Goal: Task Accomplishment & Management: Complete application form

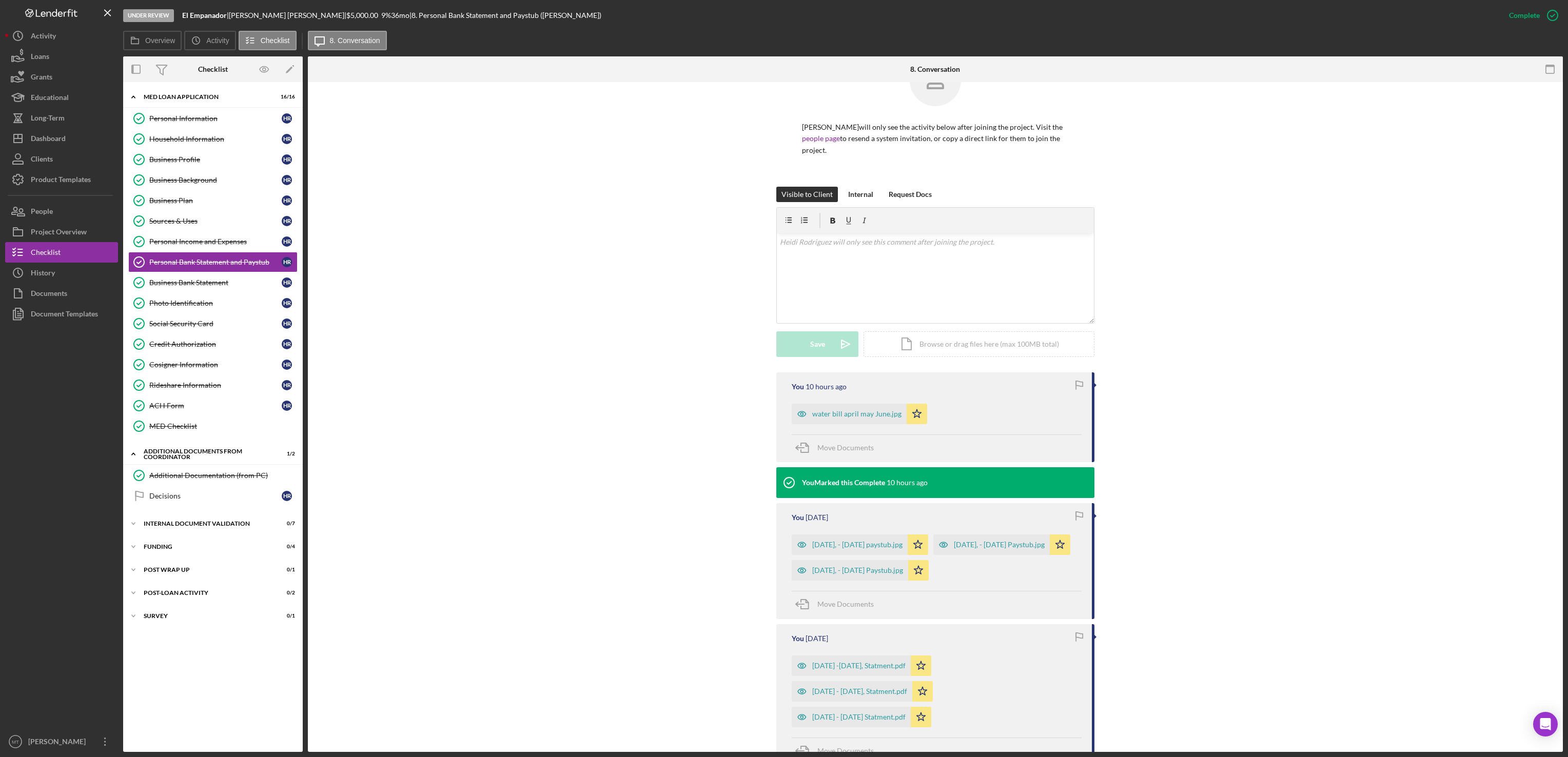
scroll to position [30, 0]
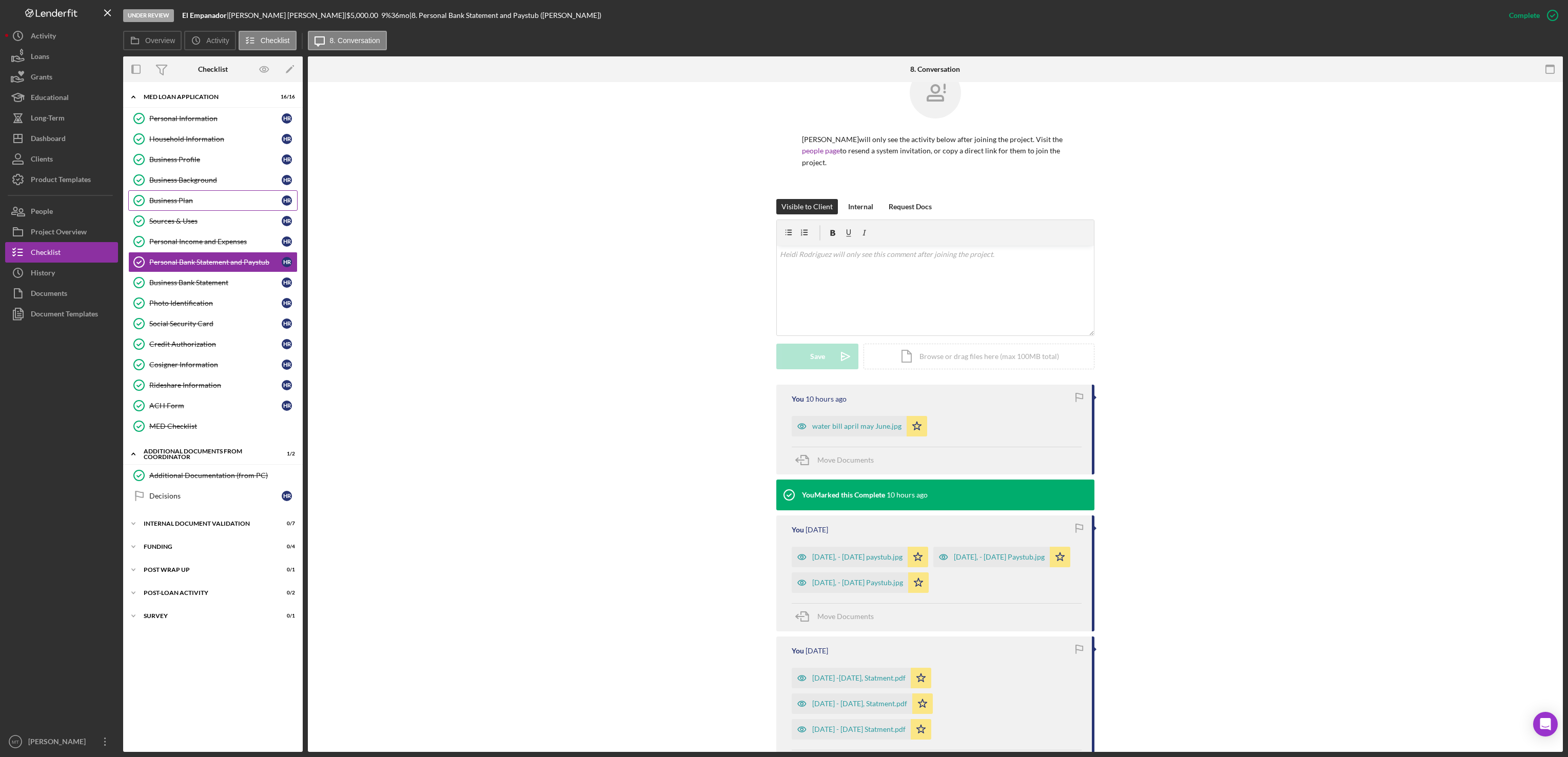
click at [211, 203] on div "Business Plan" at bounding box center [215, 201] width 133 height 8
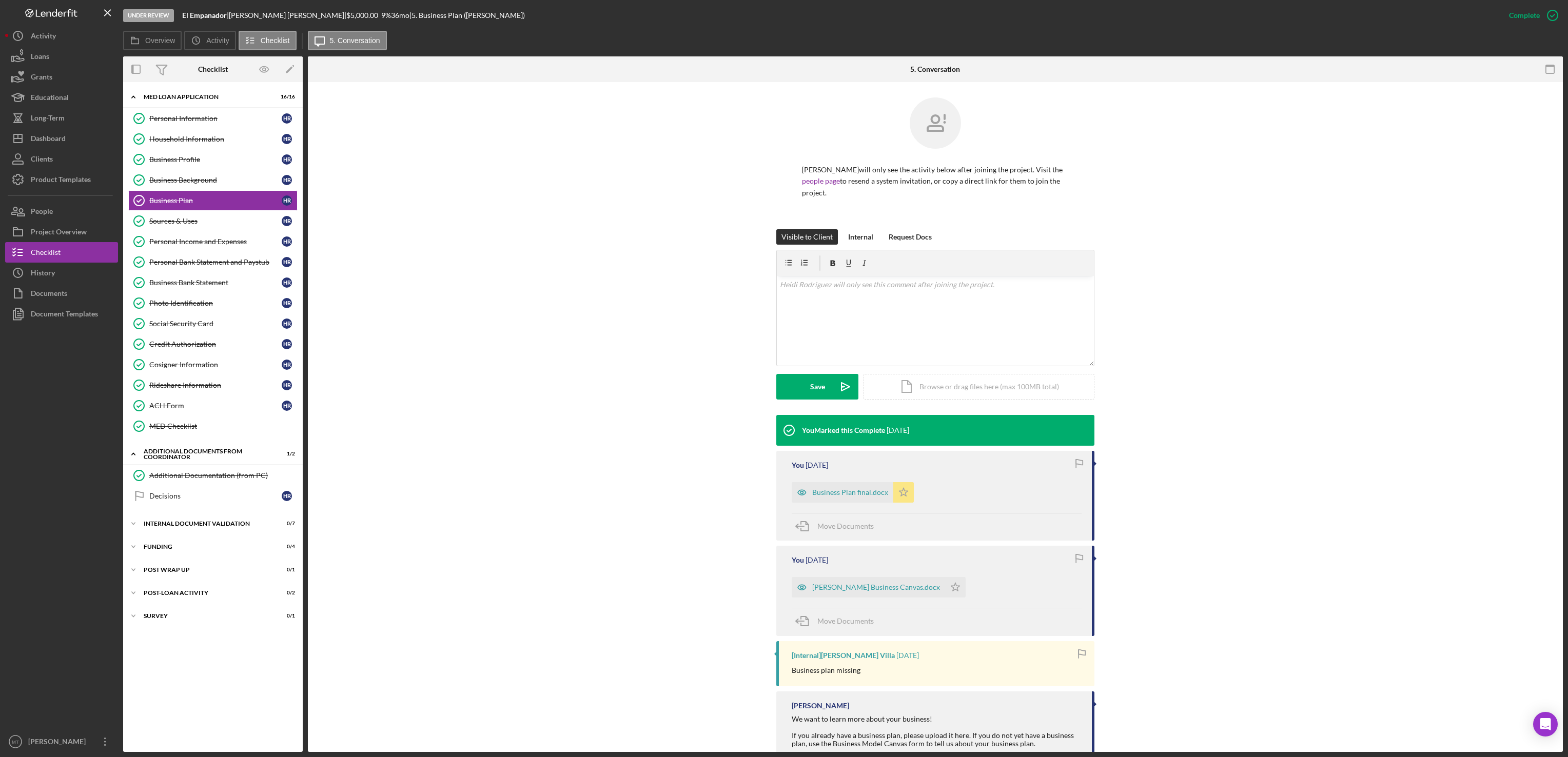
click at [901, 494] on icon "Icon/Star" at bounding box center [903, 492] width 20 height 20
click at [947, 385] on div "Icon/Document Browse or drag files here (max 100MB total) Tap to choose files o…" at bounding box center [979, 386] width 231 height 25
click at [813, 388] on div "Upload" at bounding box center [817, 386] width 23 height 25
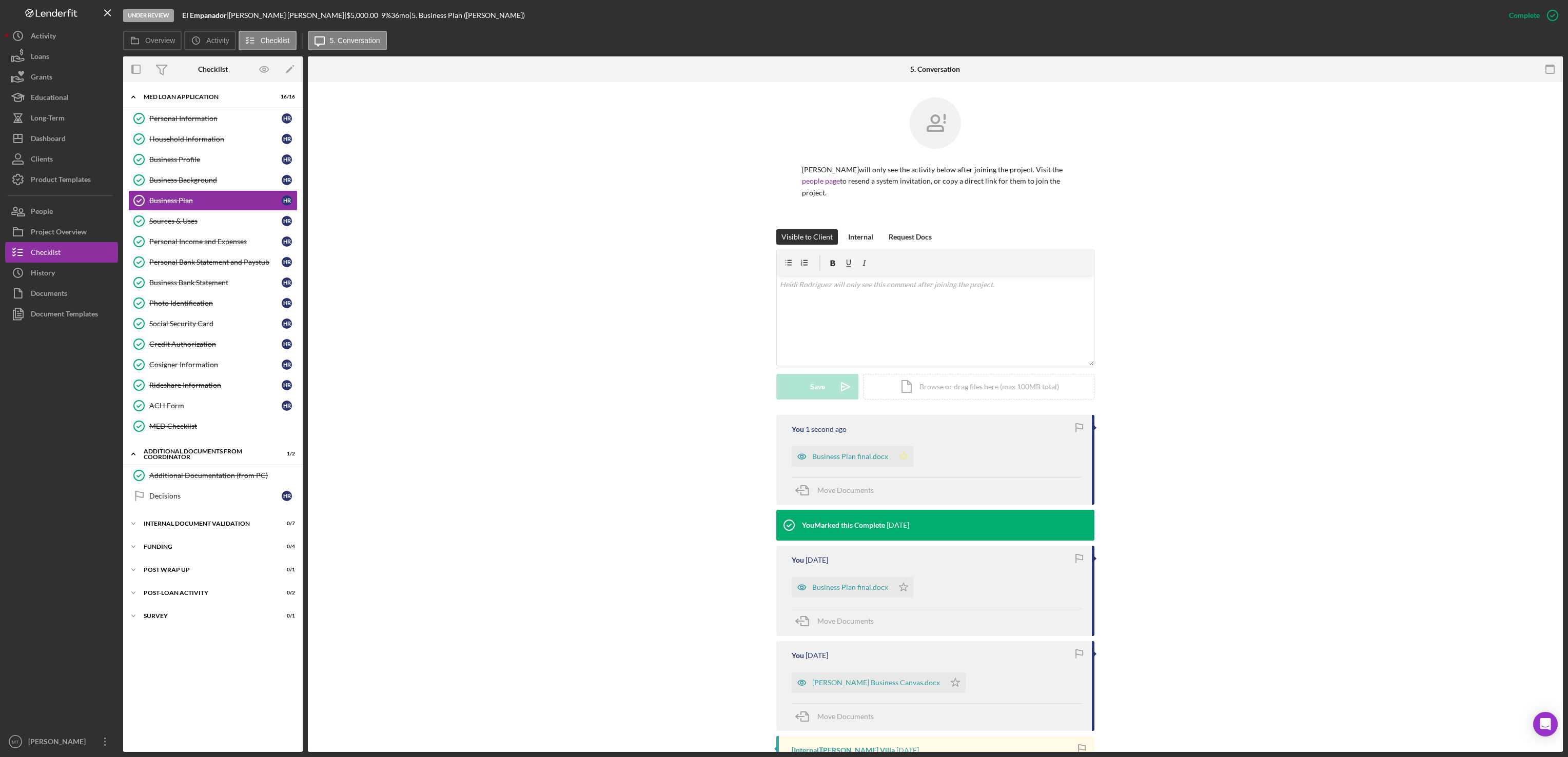
click at [900, 456] on icon "Icon/Star" at bounding box center [903, 456] width 20 height 20
click at [202, 265] on div "Personal Bank Statement and Paystub" at bounding box center [215, 262] width 133 height 8
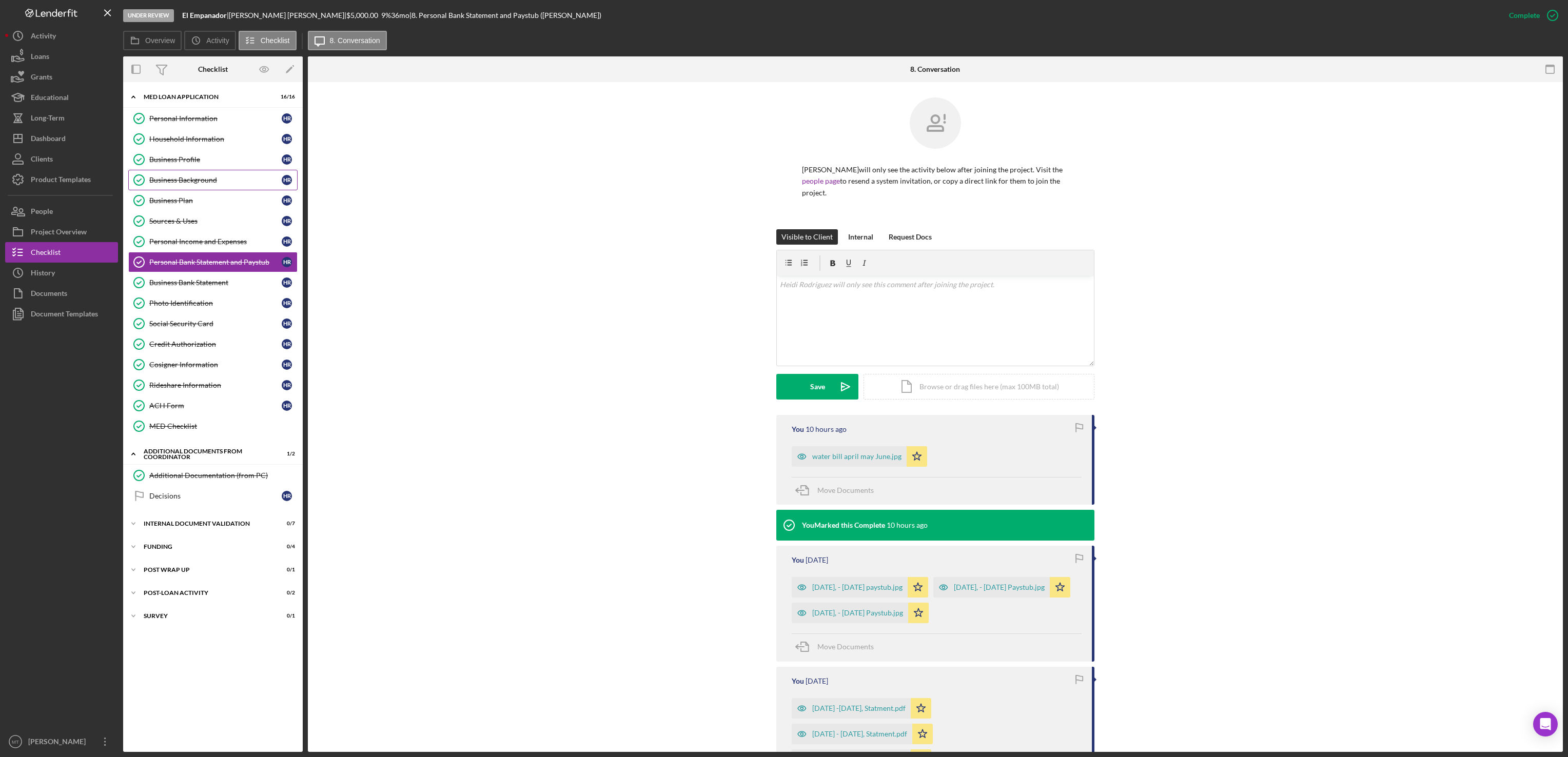
click at [178, 179] on div "Business Background" at bounding box center [215, 180] width 133 height 8
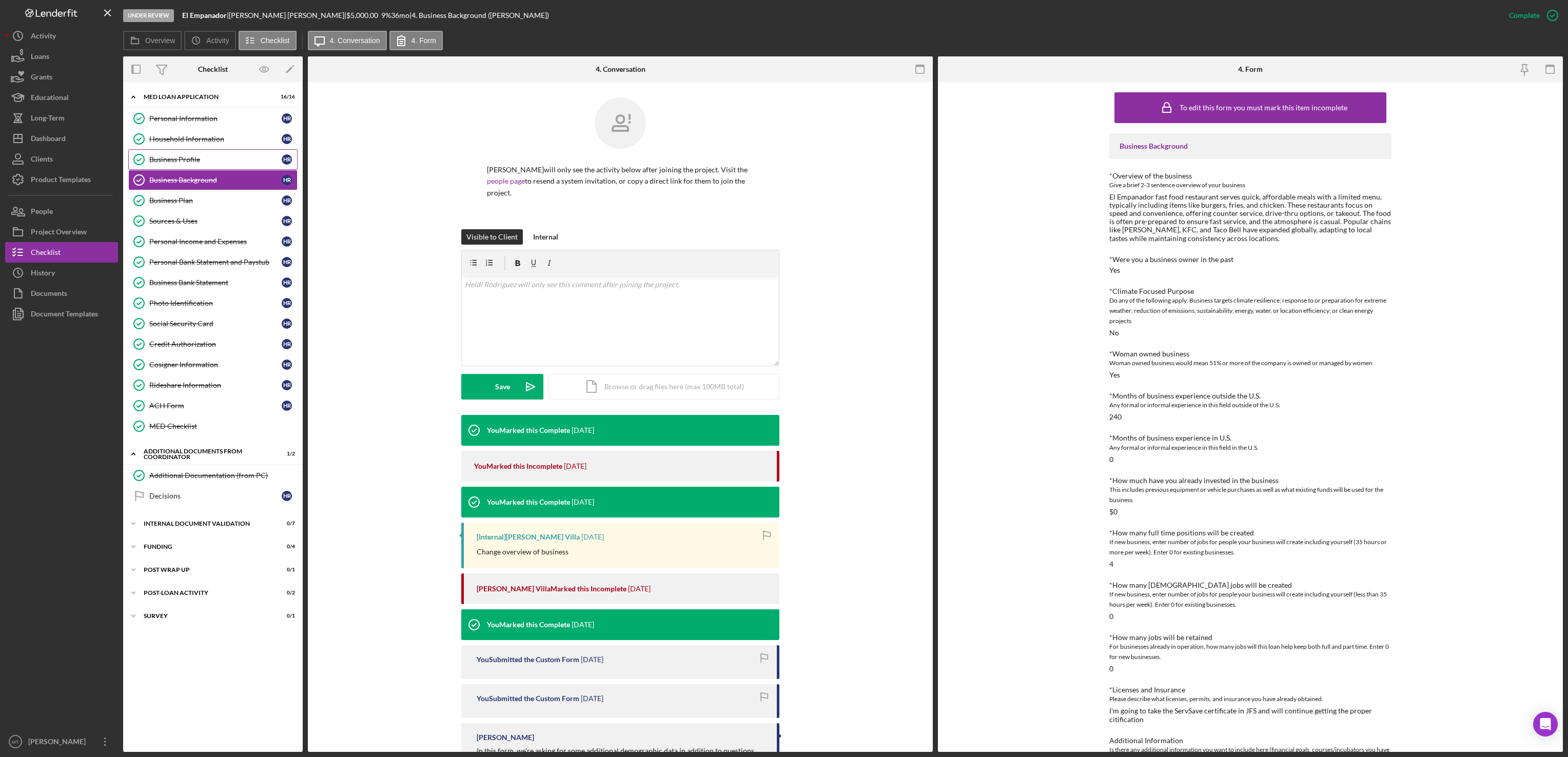
click at [185, 160] on div "Business Profile" at bounding box center [215, 159] width 133 height 8
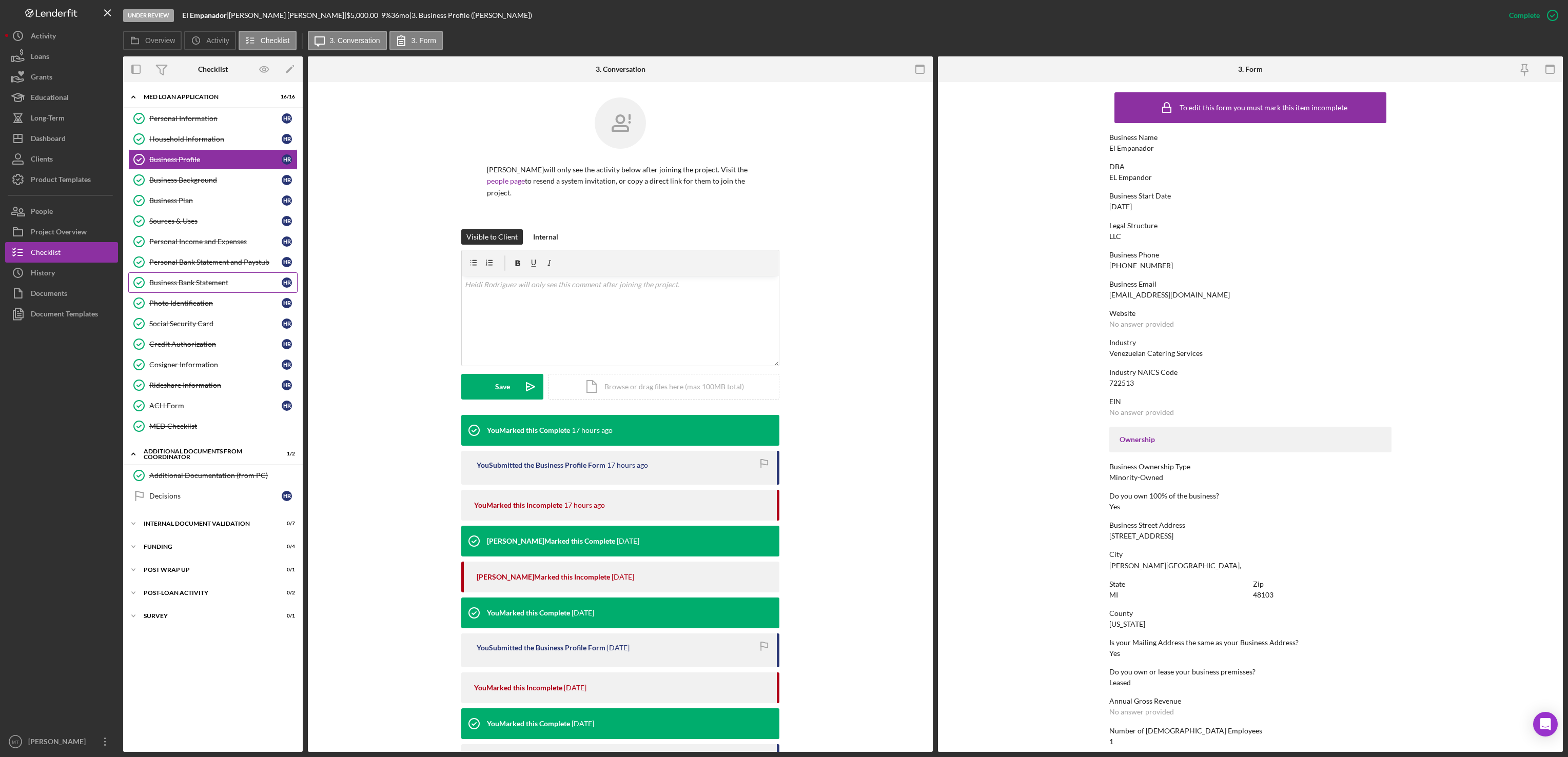
click at [202, 287] on div "Business Bank Statement" at bounding box center [215, 282] width 133 height 8
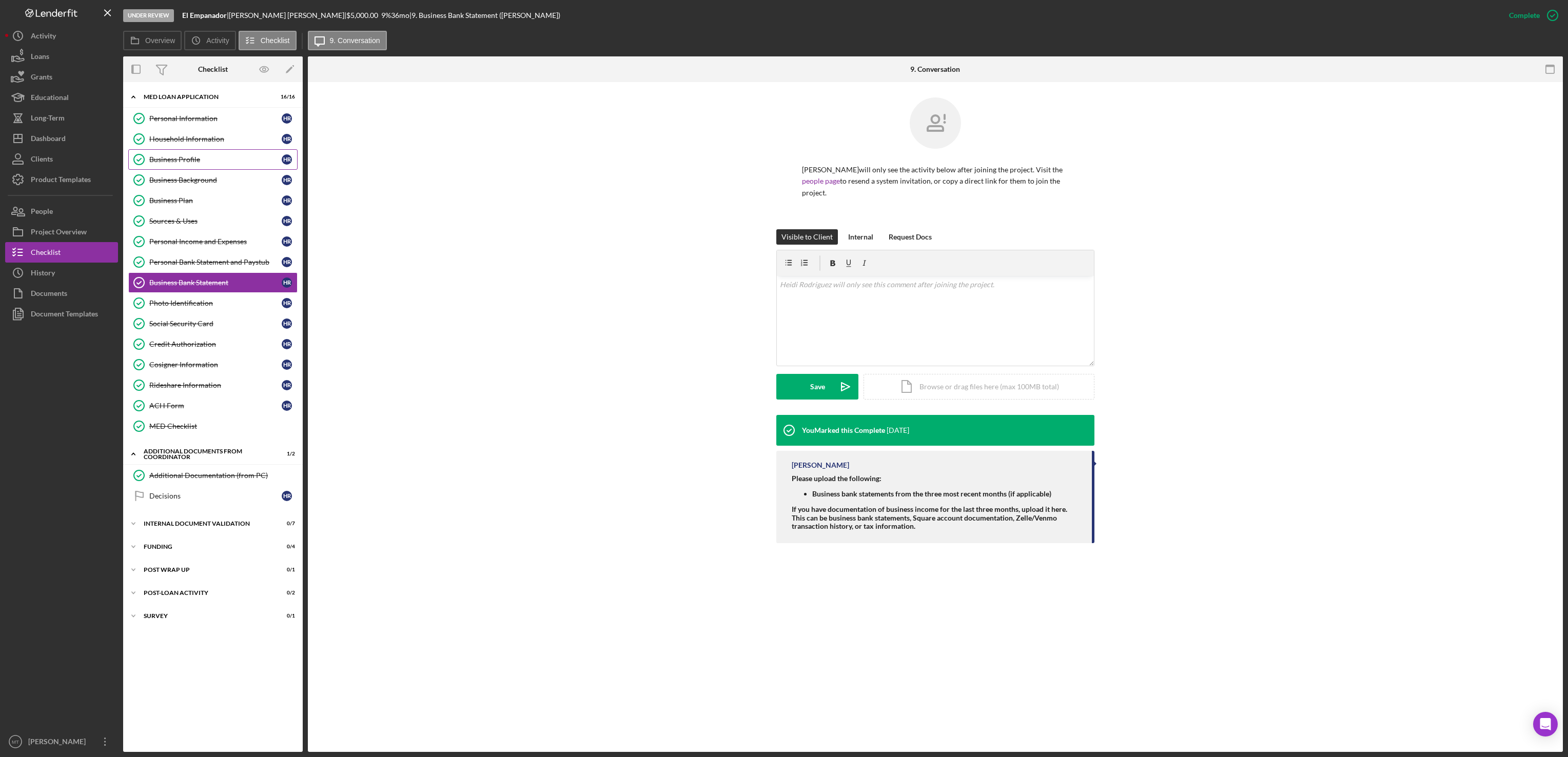
click at [194, 164] on div "Business Profile" at bounding box center [215, 159] width 133 height 8
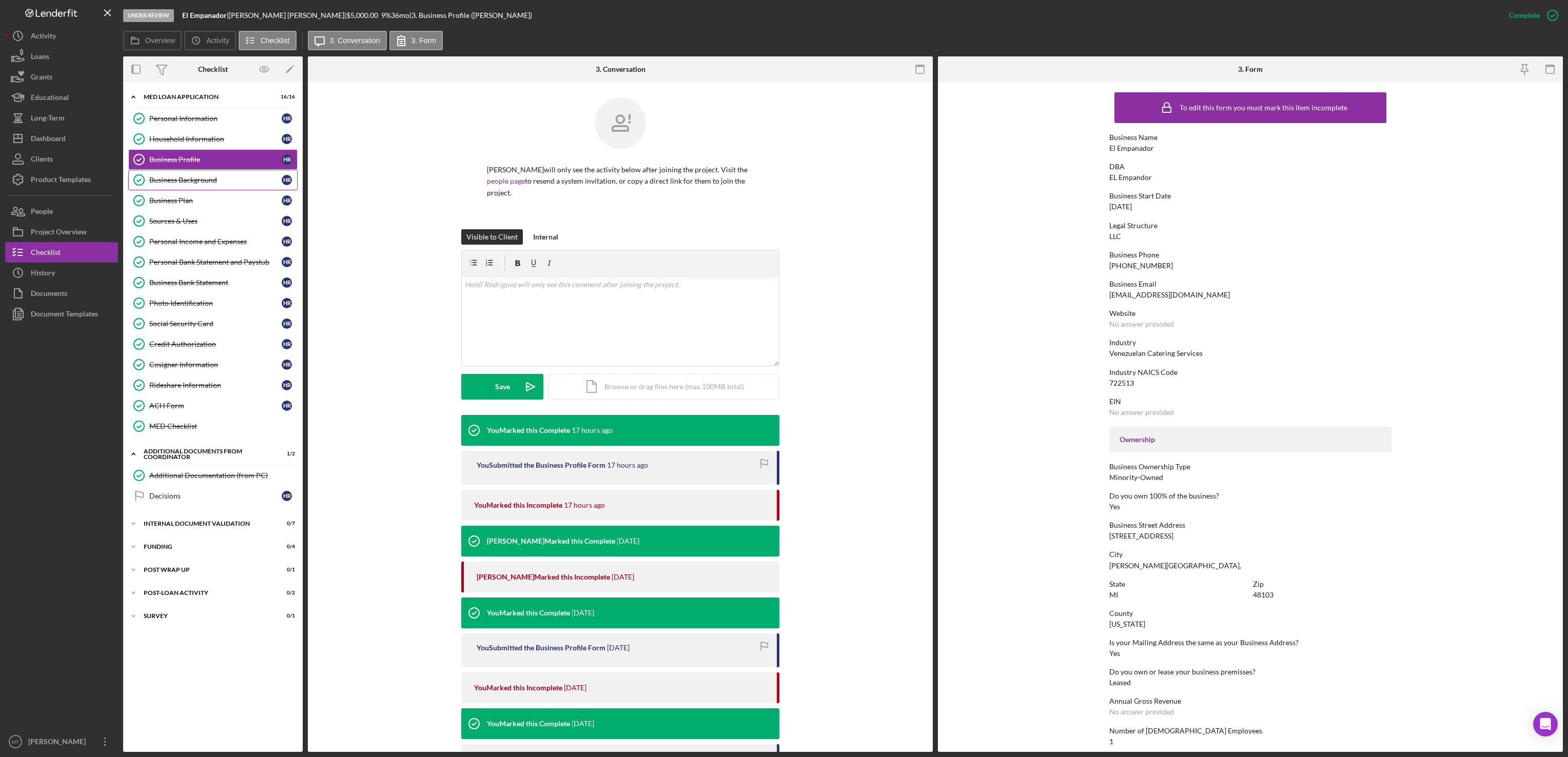
click at [214, 181] on div "Business Background" at bounding box center [215, 180] width 133 height 8
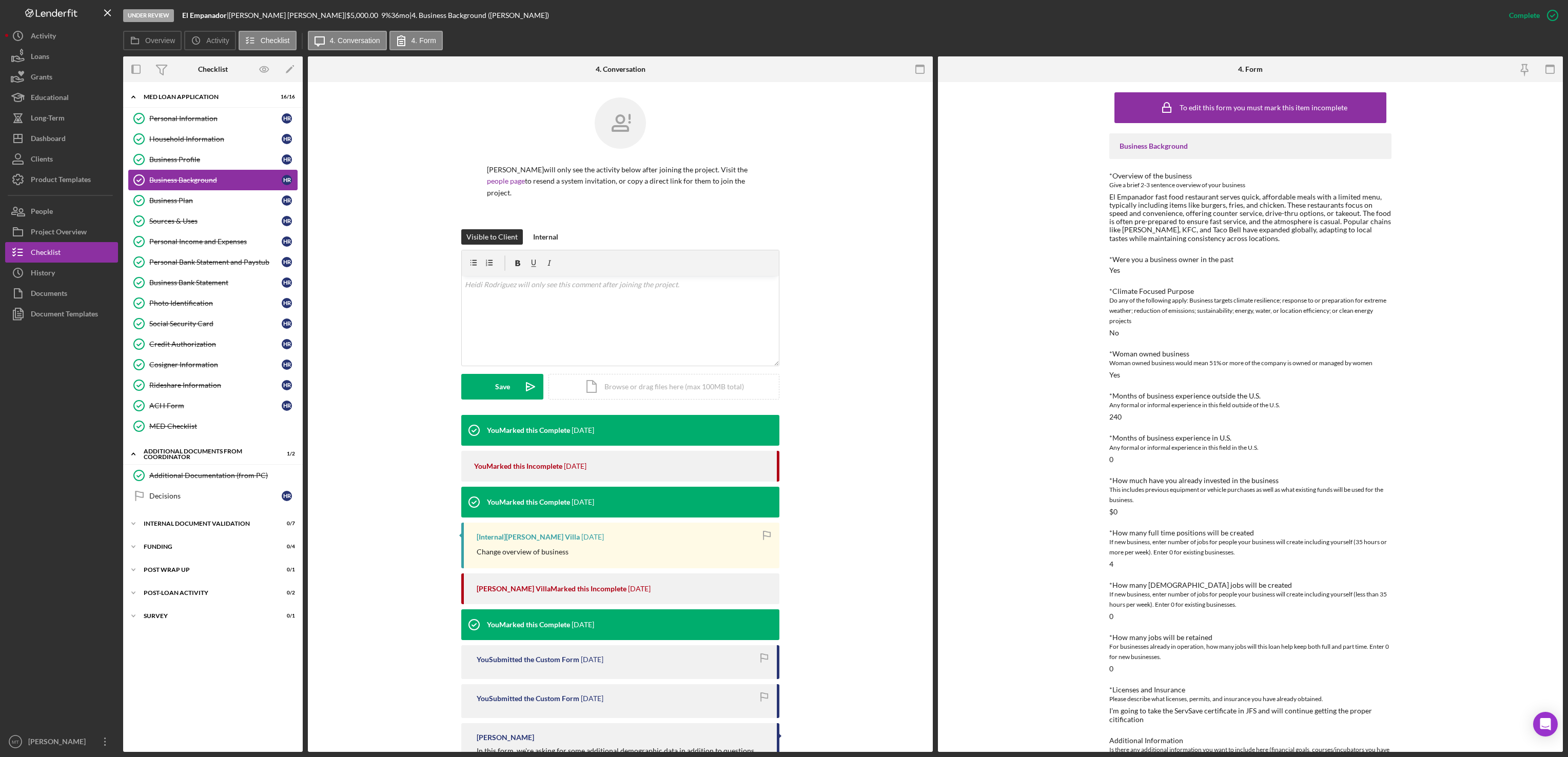
scroll to position [87, 0]
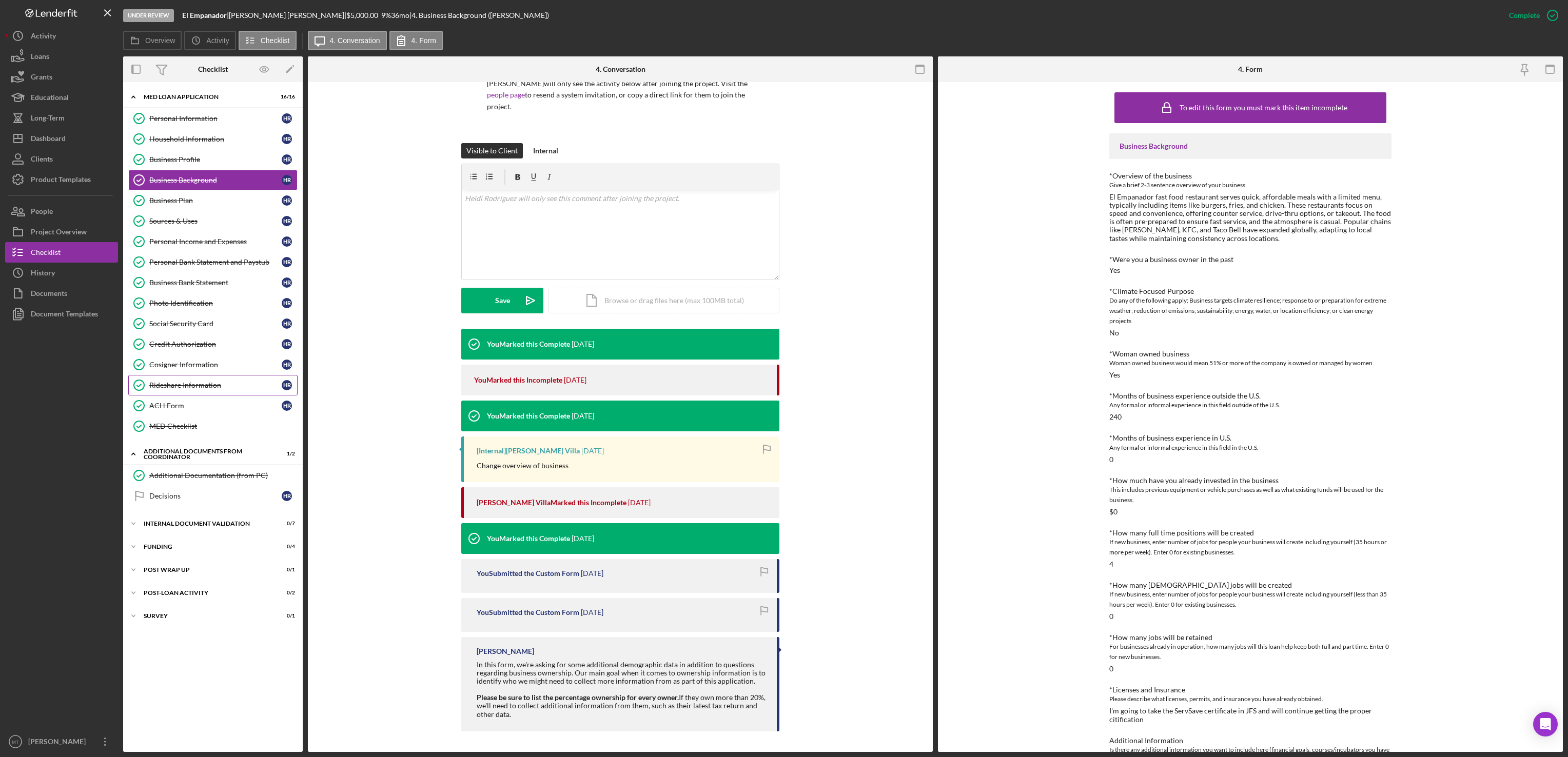
click at [201, 390] on div "Rideshare Information" at bounding box center [215, 385] width 133 height 8
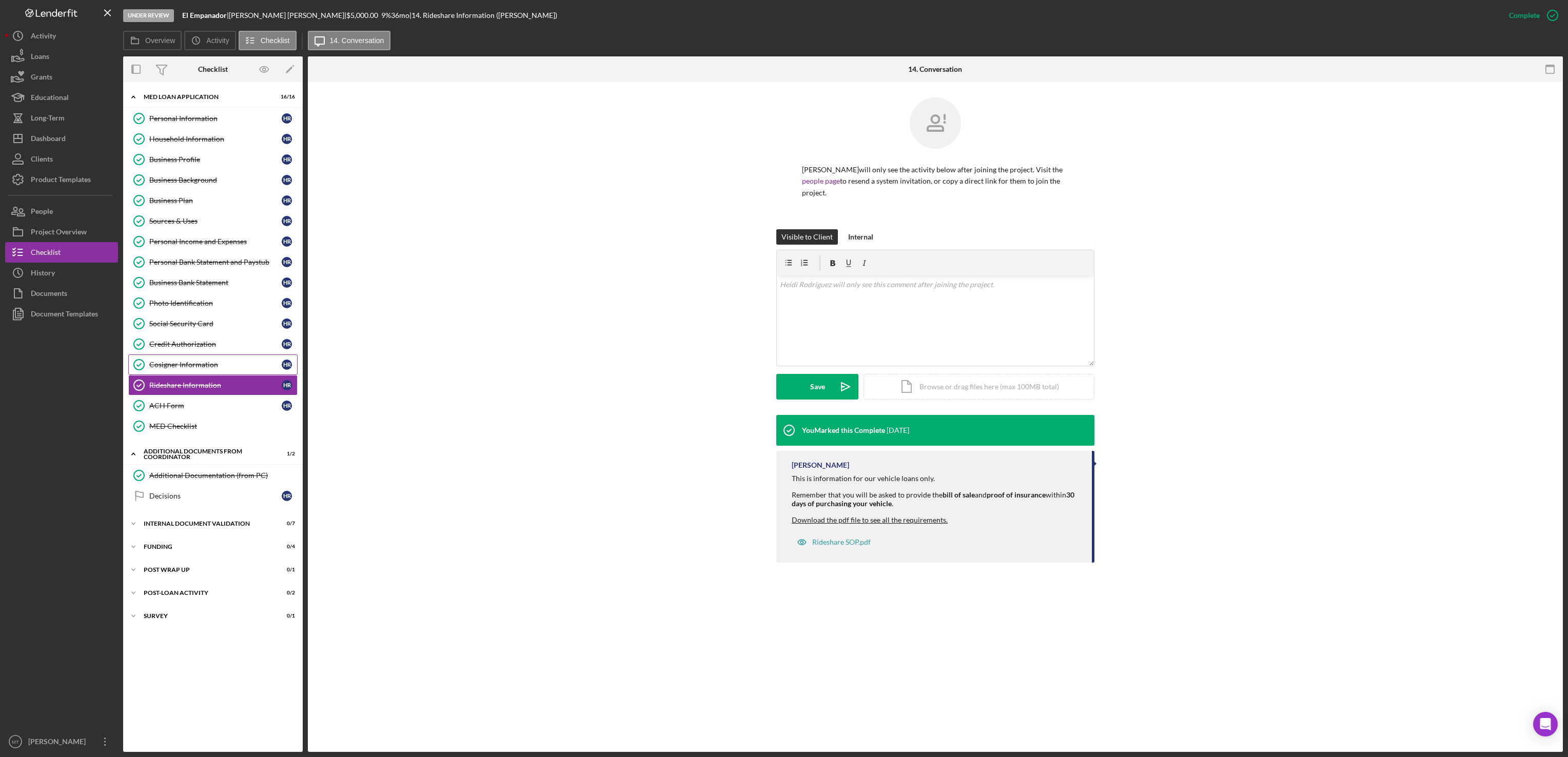
click at [194, 369] on div "Cosigner Information" at bounding box center [215, 364] width 133 height 8
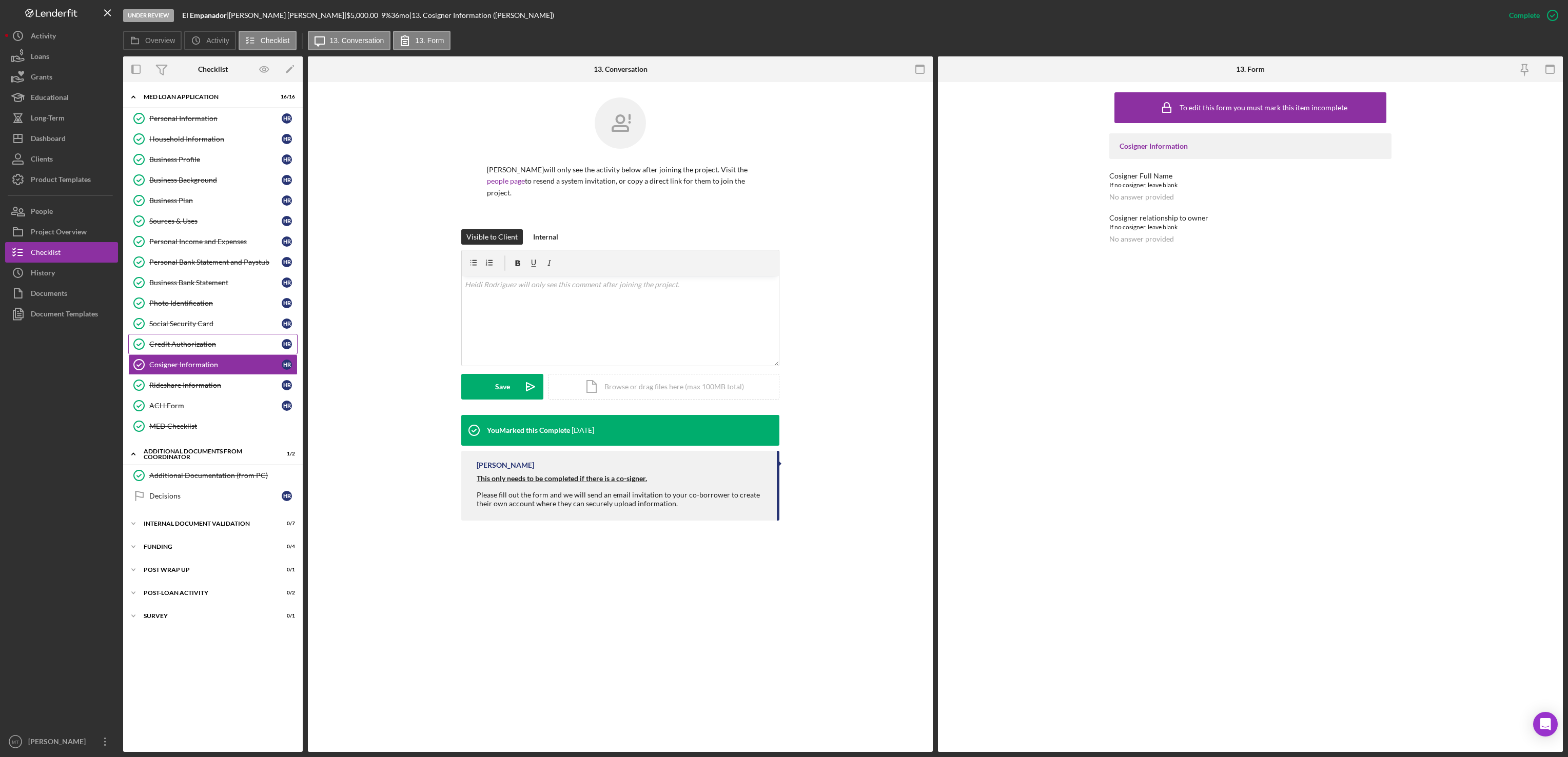
click at [190, 344] on link "Credit Authorization Credit Authorization H R" at bounding box center [213, 344] width 169 height 20
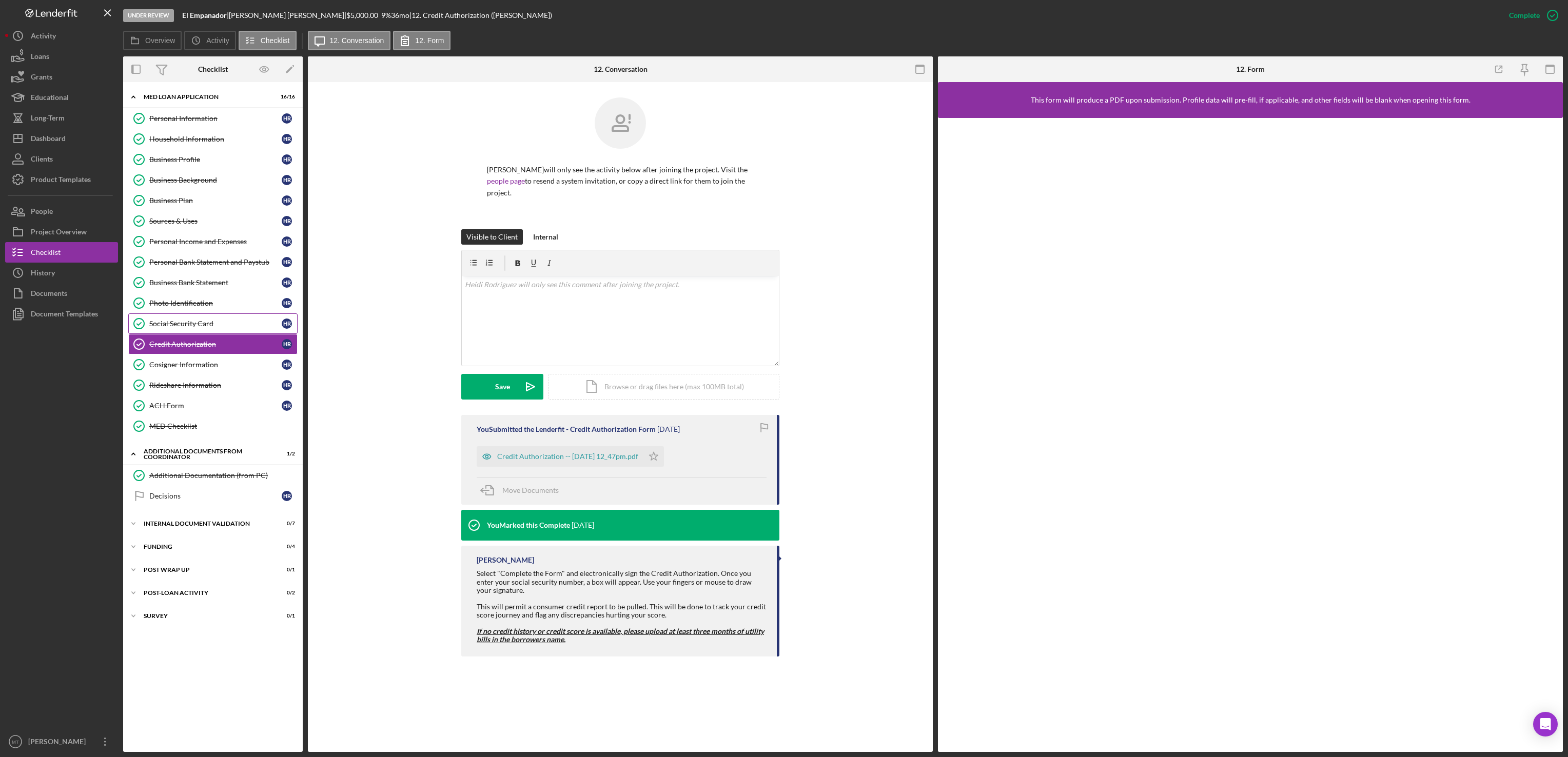
click at [188, 326] on div "Social Security Card" at bounding box center [215, 324] width 133 height 8
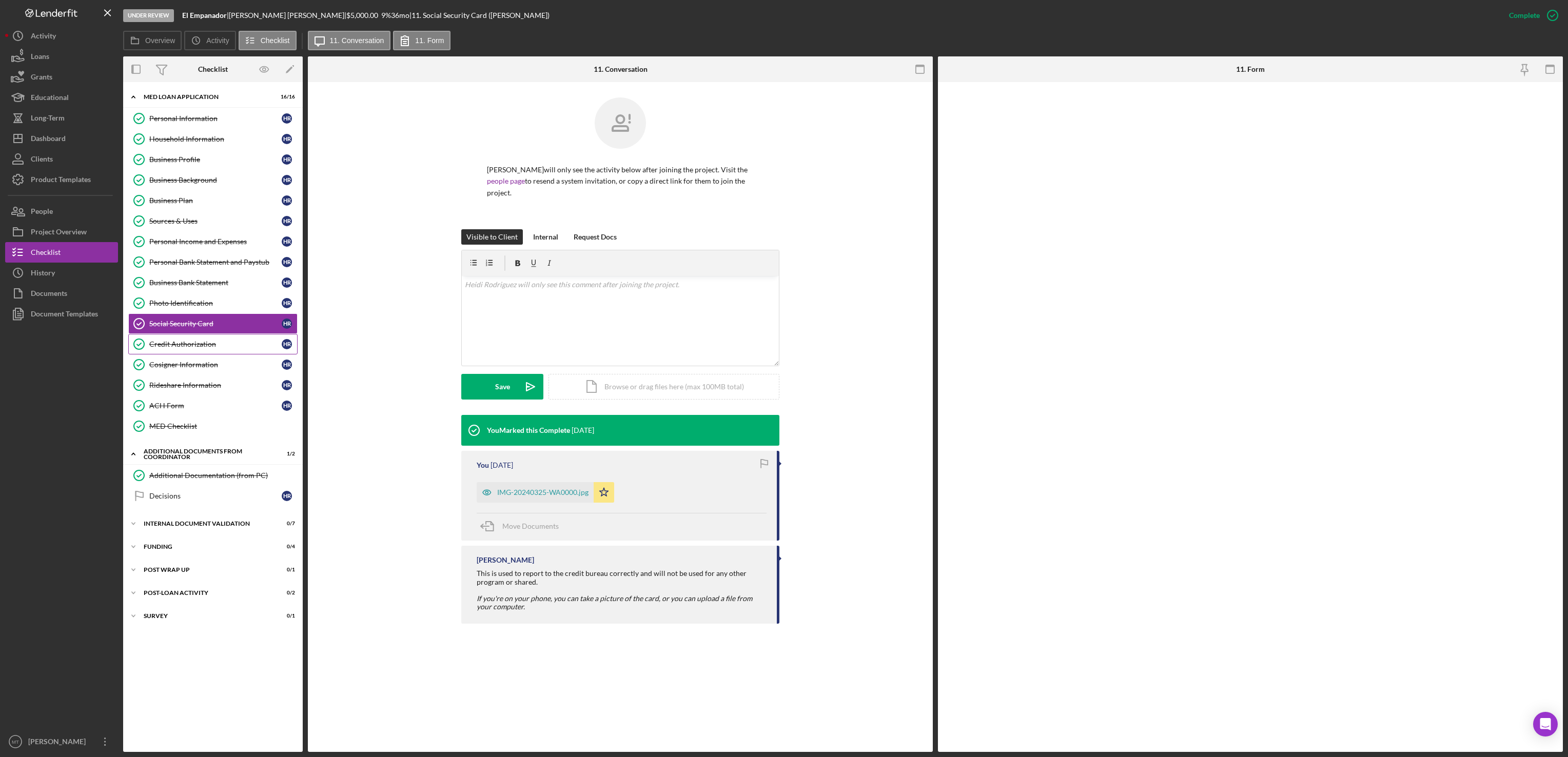
click at [189, 348] on div "Credit Authorization" at bounding box center [215, 344] width 133 height 8
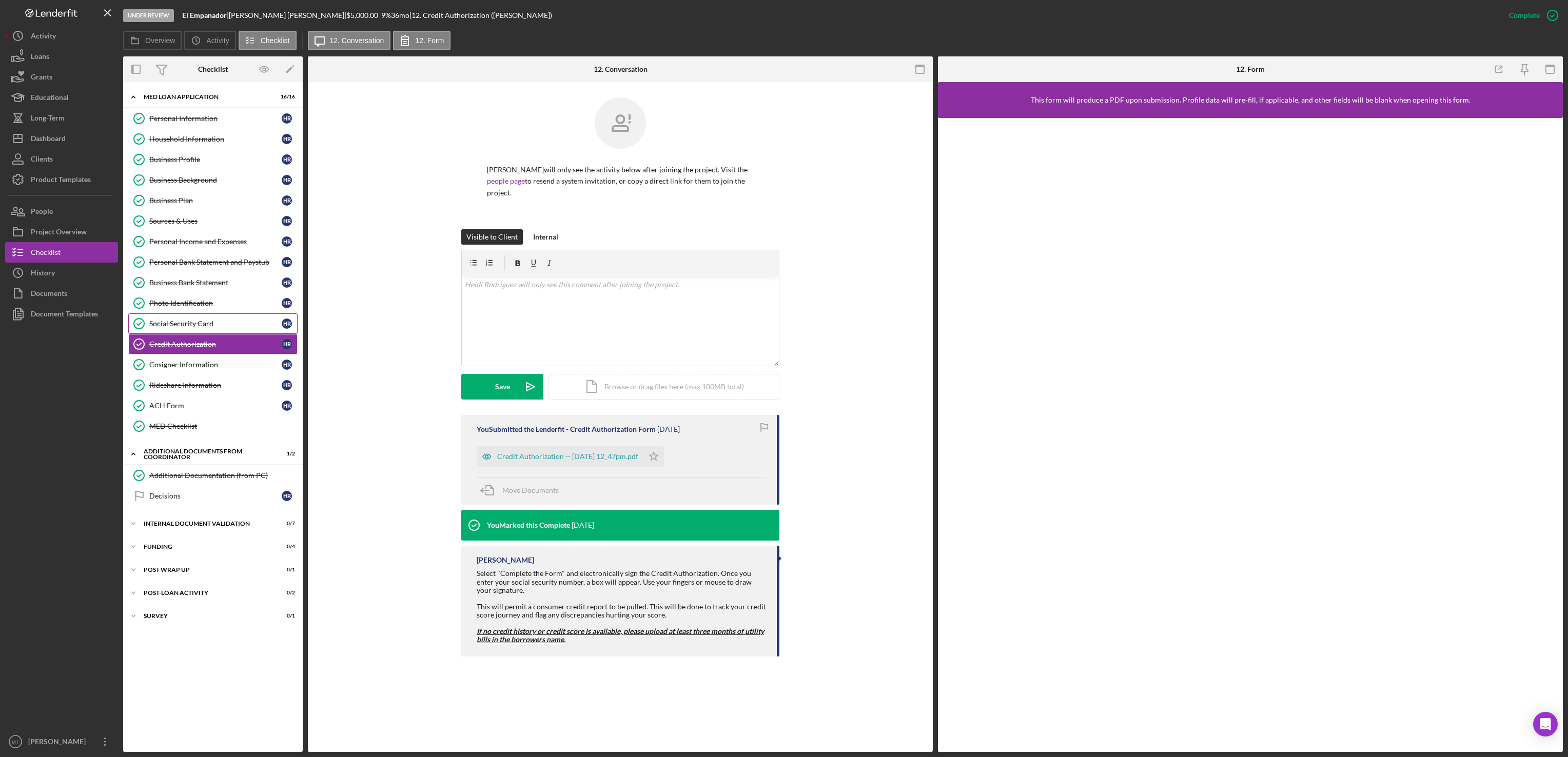
click at [188, 328] on div "Social Security Card" at bounding box center [215, 324] width 133 height 8
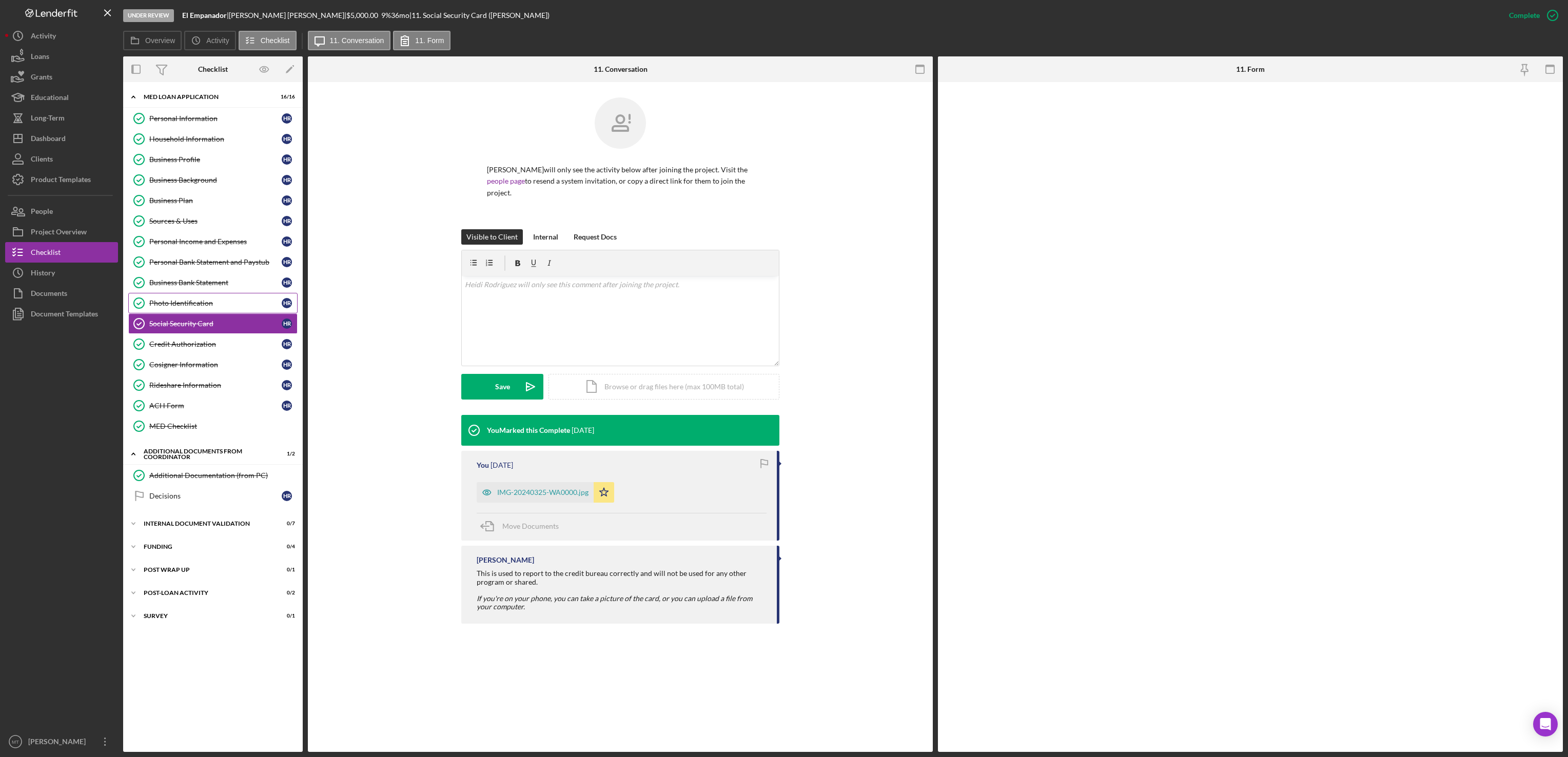
click at [188, 307] on div "Photo Identification" at bounding box center [215, 303] width 133 height 8
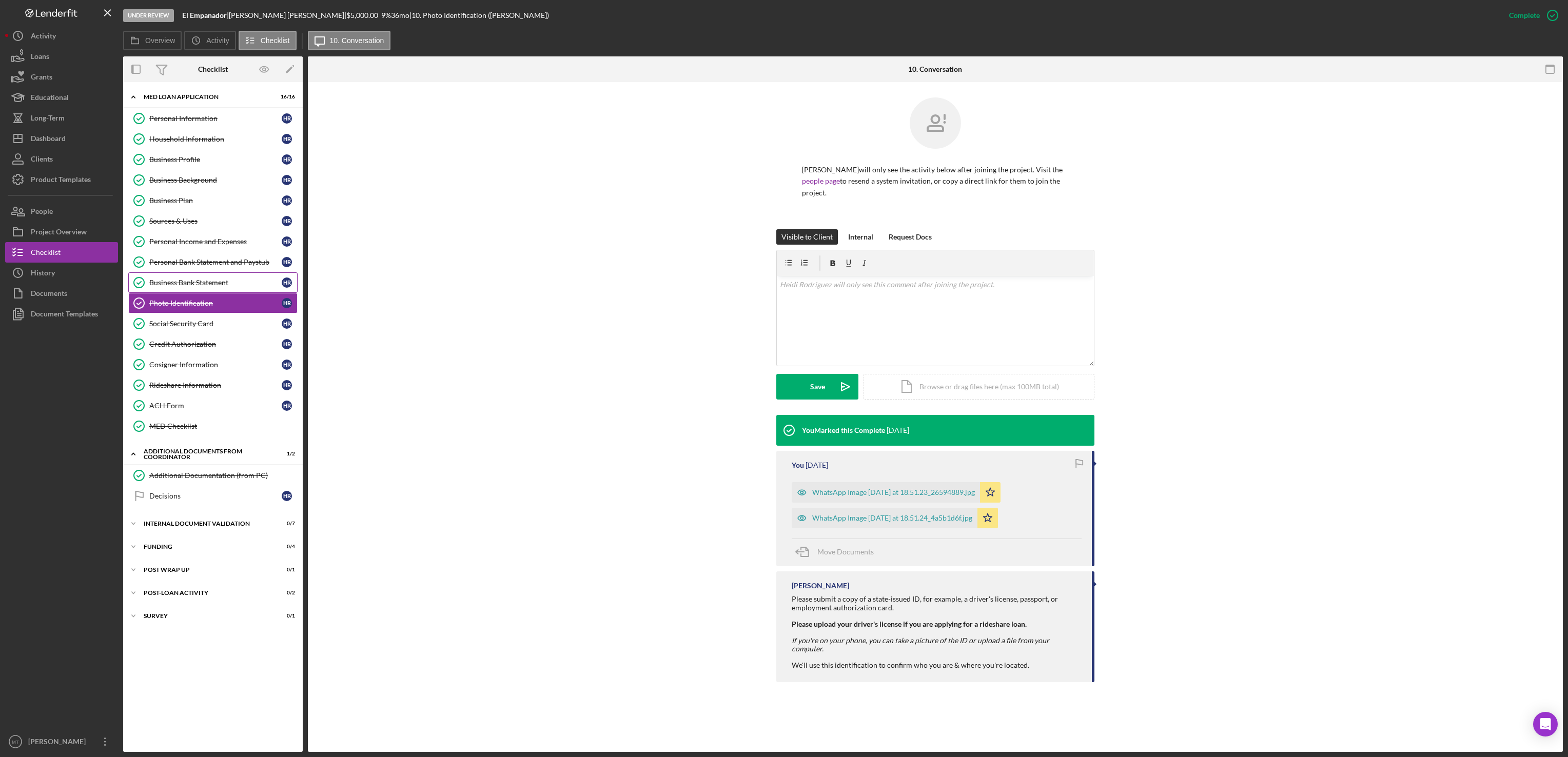
click at [202, 287] on div "Business Bank Statement" at bounding box center [215, 282] width 133 height 8
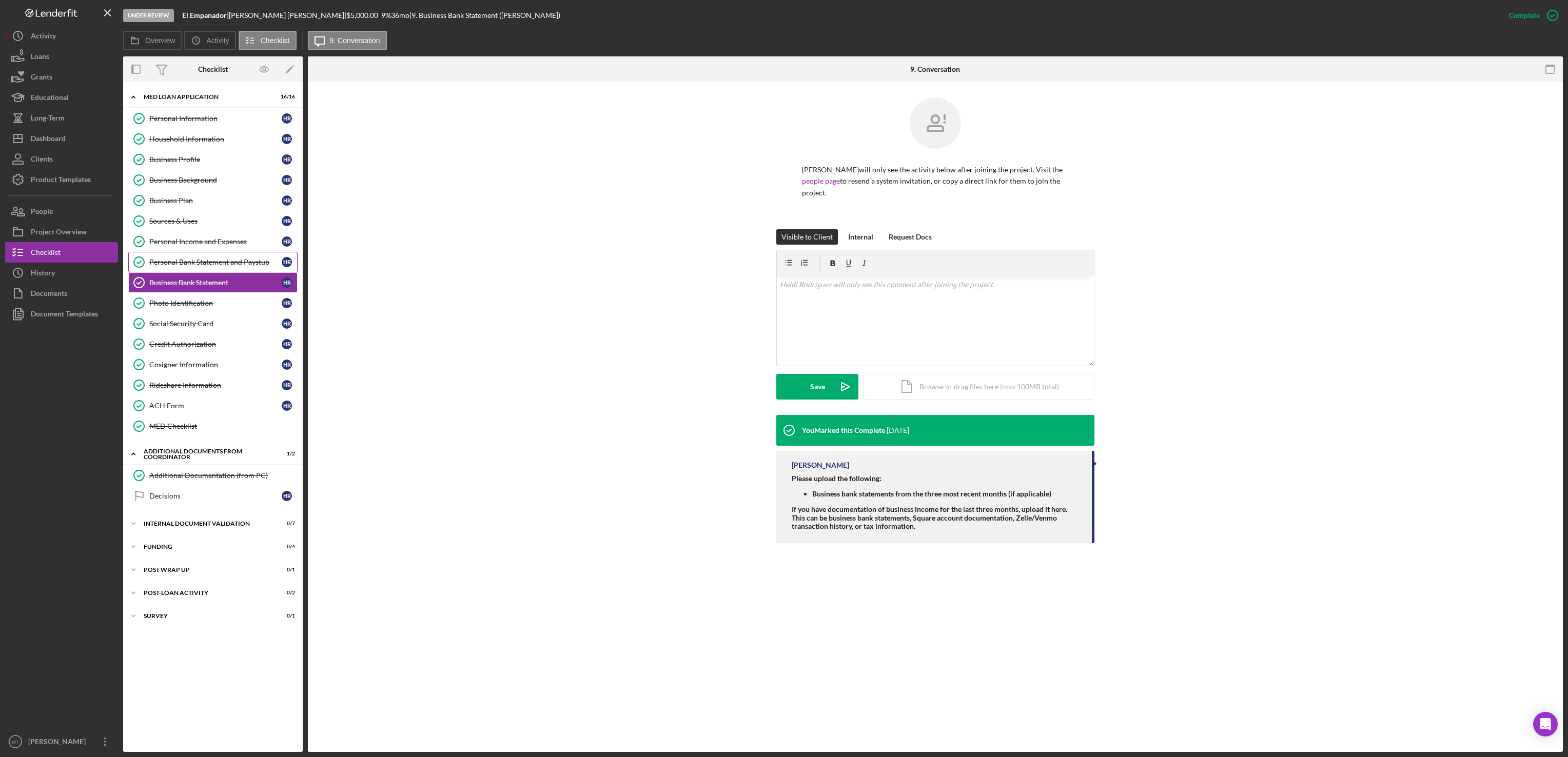
click at [203, 265] on div "Personal Bank Statement and Paystub" at bounding box center [215, 262] width 133 height 8
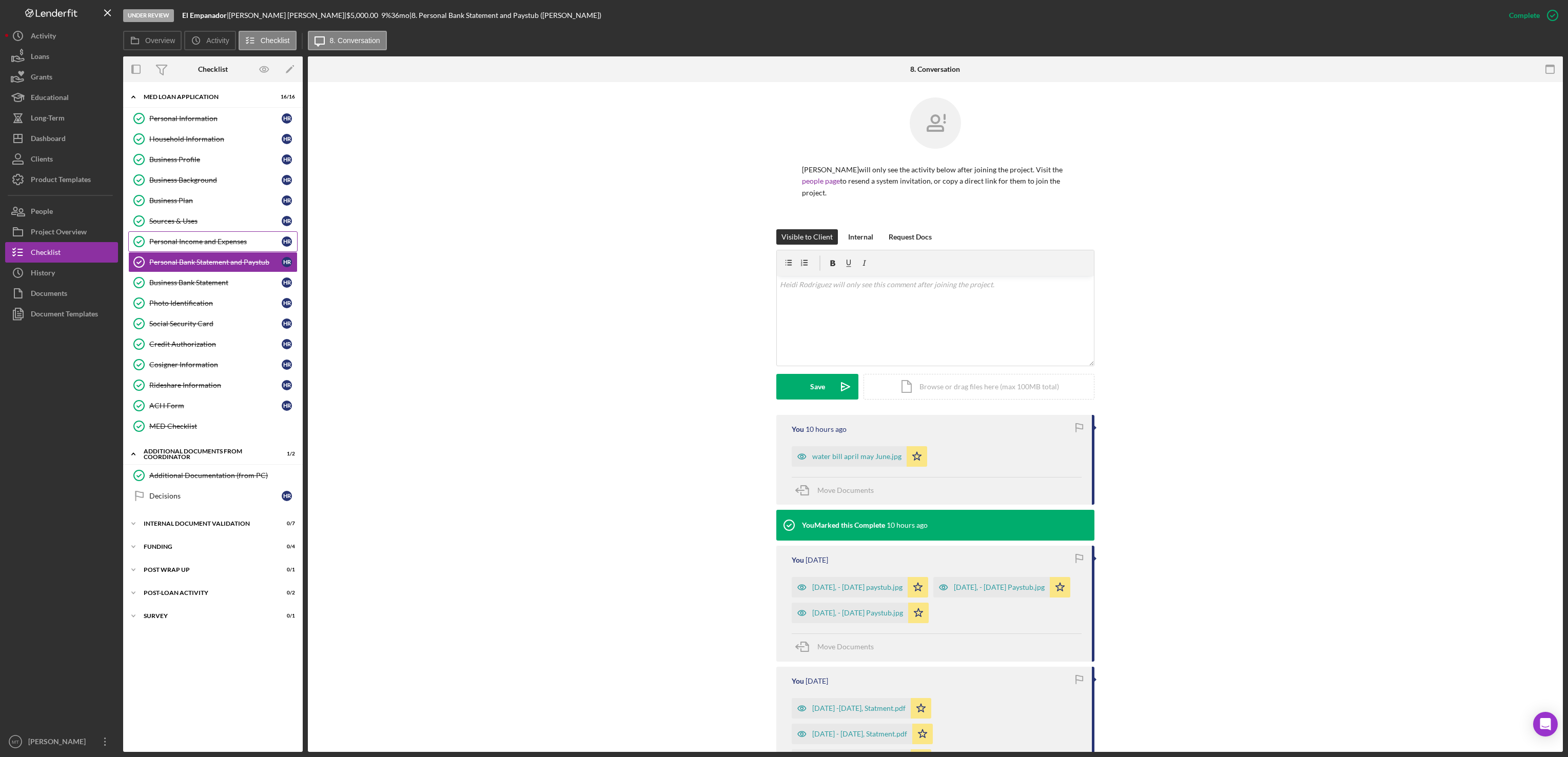
click at [204, 246] on div "Personal Income and Expenses" at bounding box center [215, 241] width 133 height 8
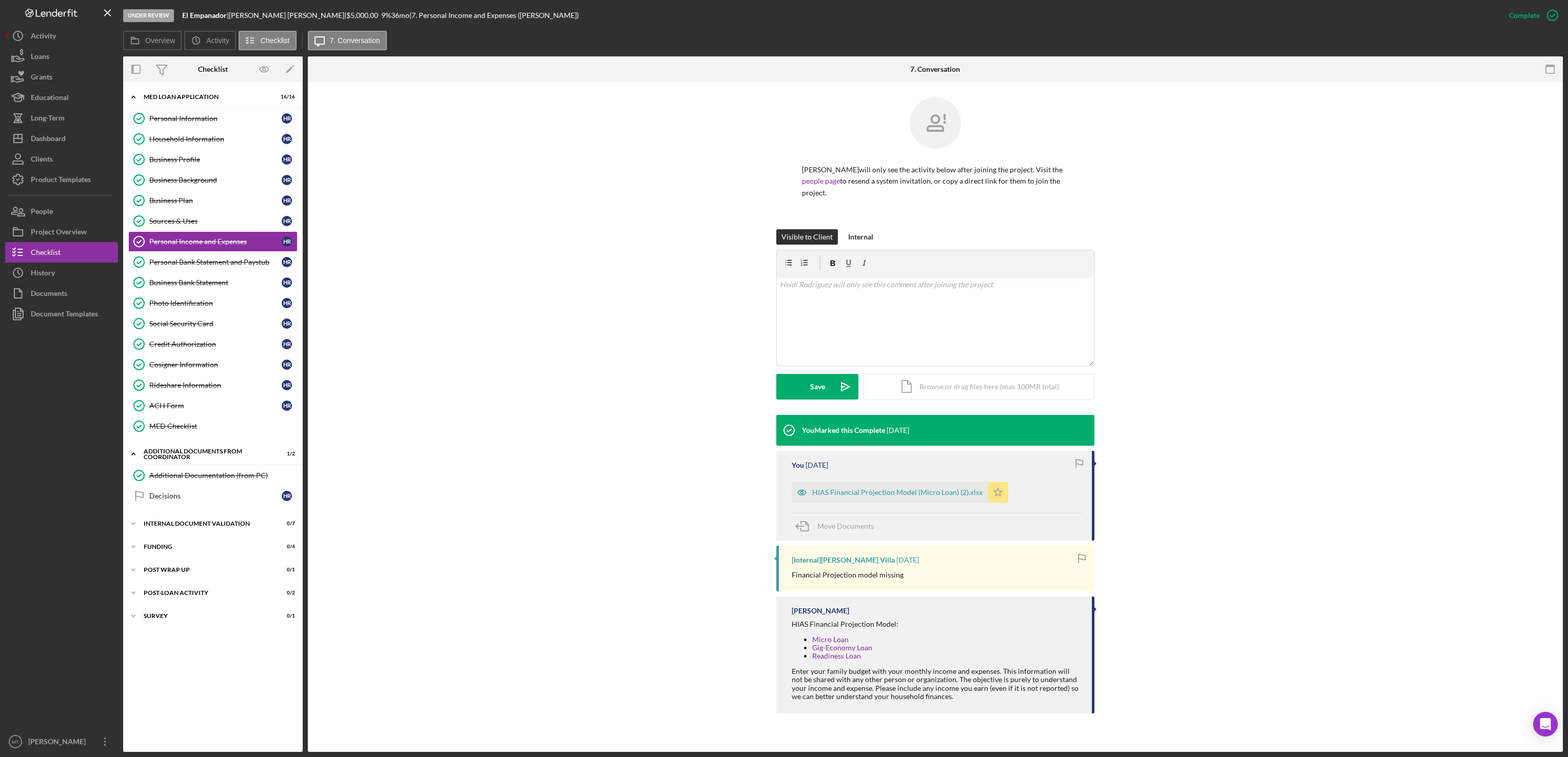
click at [994, 499] on icon "Icon/Star" at bounding box center [998, 492] width 20 height 20
click at [948, 386] on div "Icon/Document Browse or drag files here (max 100MB total) Tap to choose files o…" at bounding box center [979, 386] width 231 height 25
click at [837, 346] on div "HIAS Financial Projection Model (Micro Loan) (2).xlsx" at bounding box center [852, 342] width 128 height 8
click at [822, 388] on div "Upload" at bounding box center [817, 386] width 23 height 25
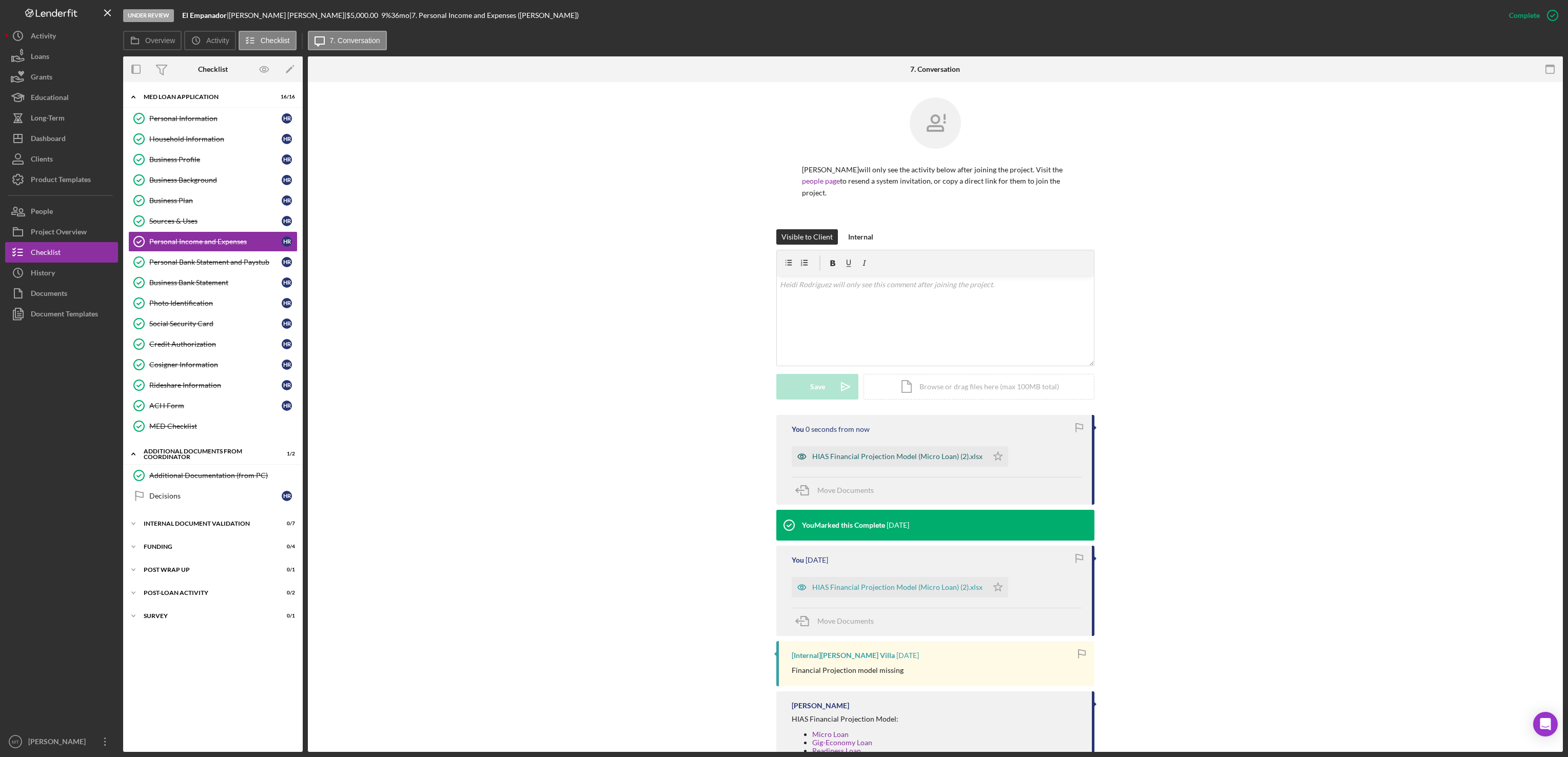
click at [886, 457] on div "HIAS Financial Projection Model (Micro Loan) (2).xlsx" at bounding box center [897, 456] width 170 height 8
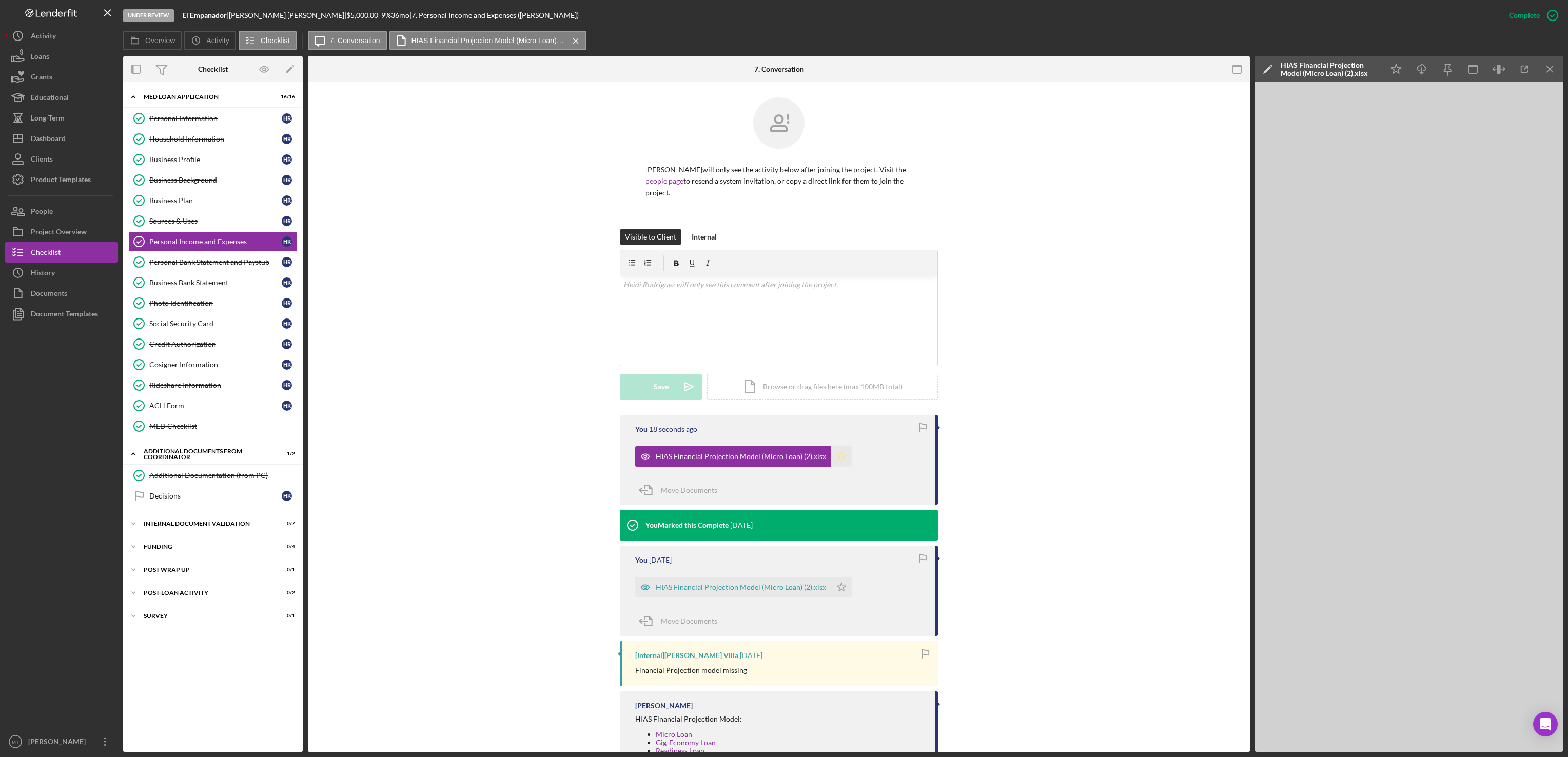
click at [840, 457] on icon "Icon/Star" at bounding box center [841, 456] width 20 height 20
click at [71, 140] on button "Icon/Dashboard Dashboard" at bounding box center [62, 138] width 113 height 20
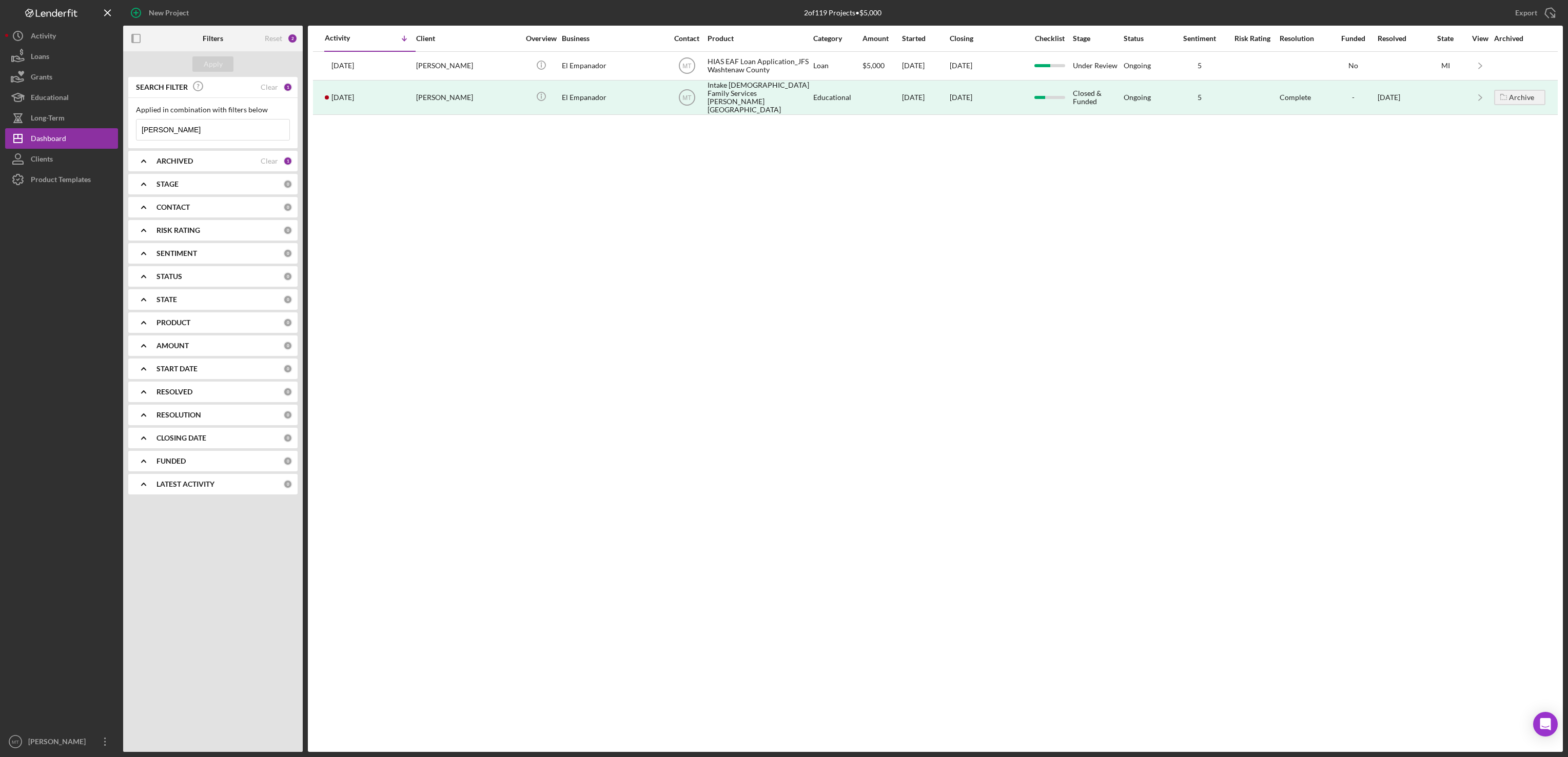
click at [171, 131] on input "[PERSON_NAME]" at bounding box center [213, 129] width 153 height 20
type input "H"
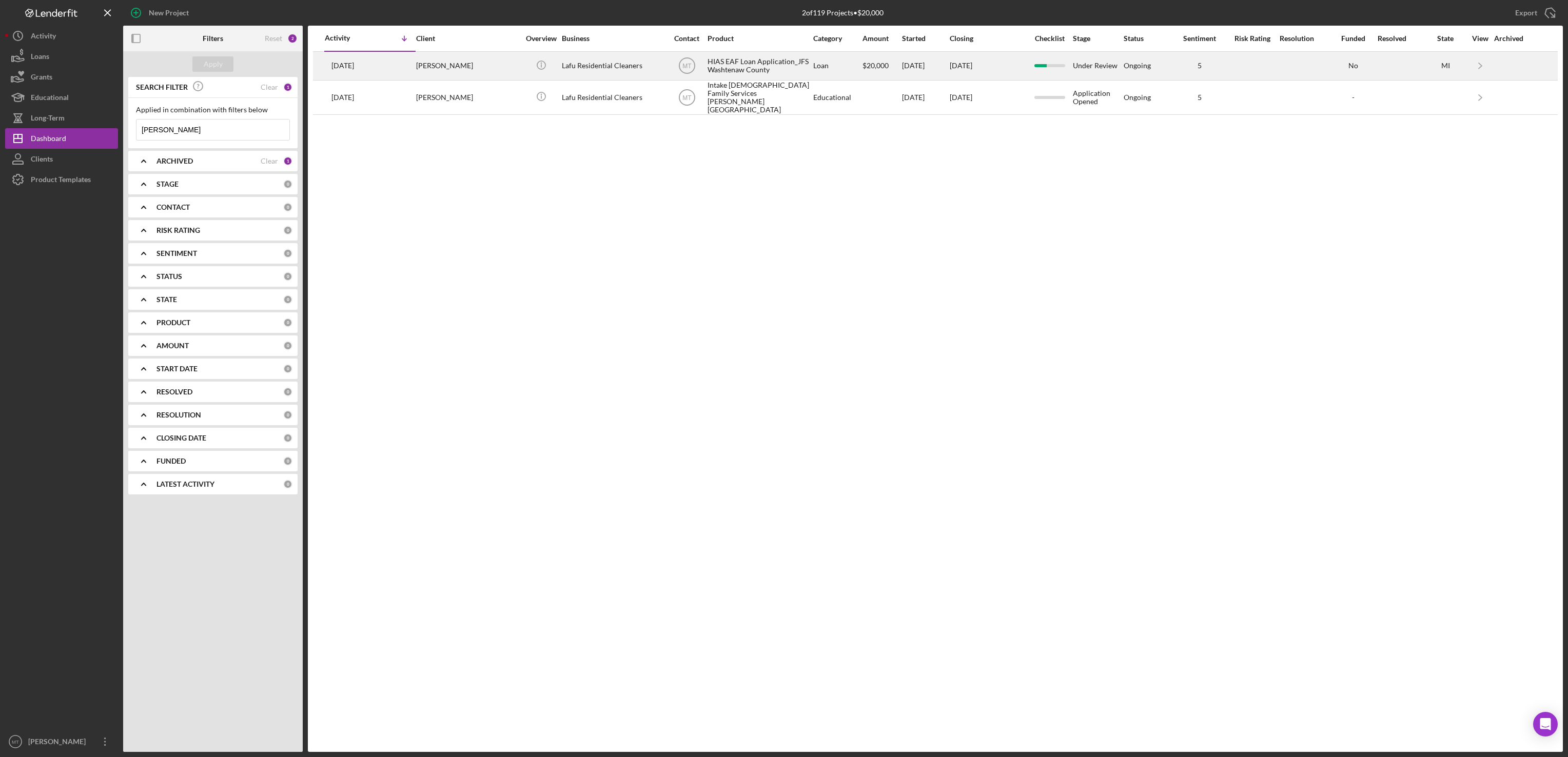
type input "[PERSON_NAME]"
click at [723, 65] on div "HIAS EAF Loan Application_JFS Washtenaw County" at bounding box center [759, 65] width 103 height 27
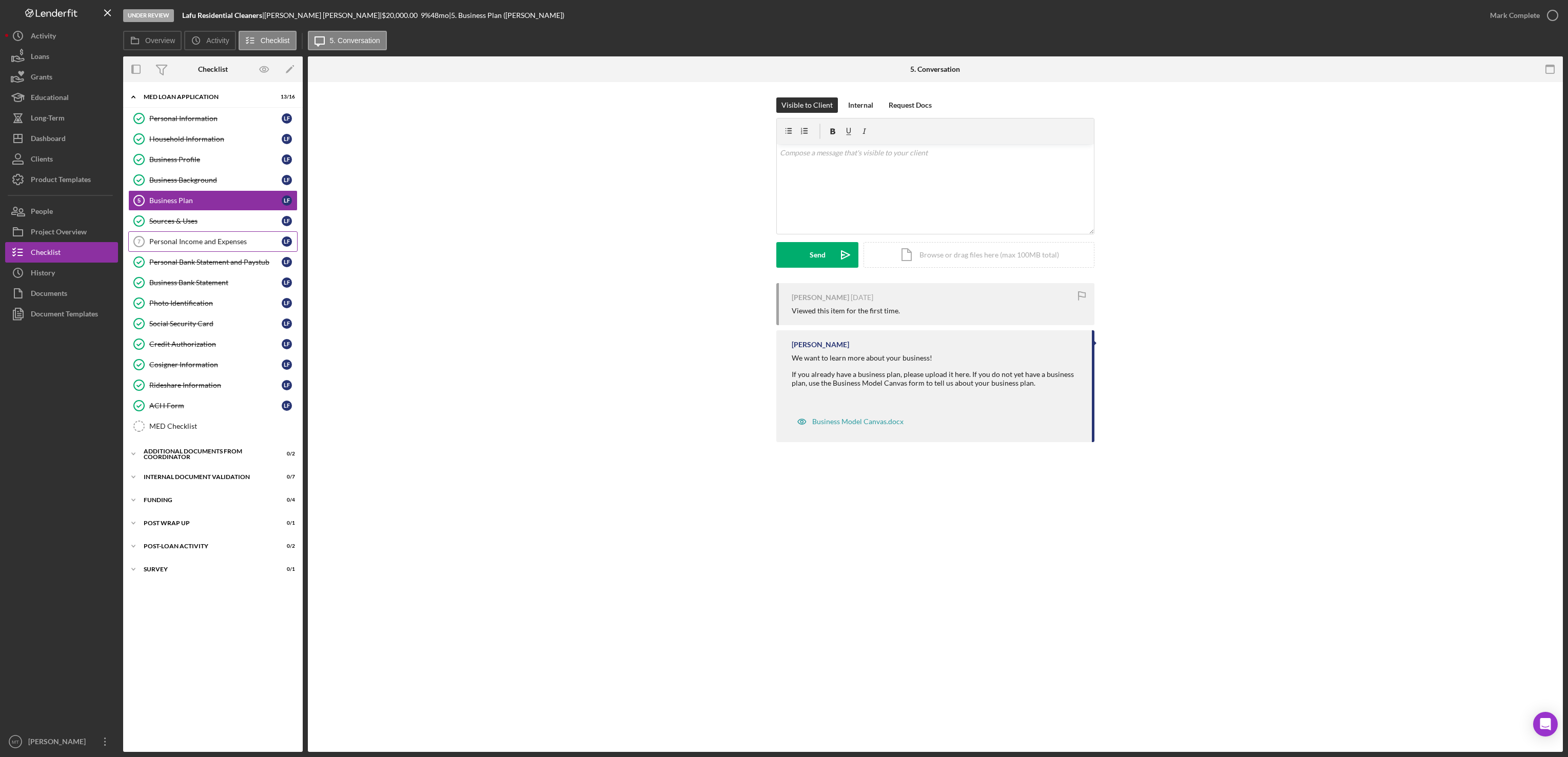
click at [206, 246] on div "Personal Income and Expenses" at bounding box center [215, 241] width 133 height 8
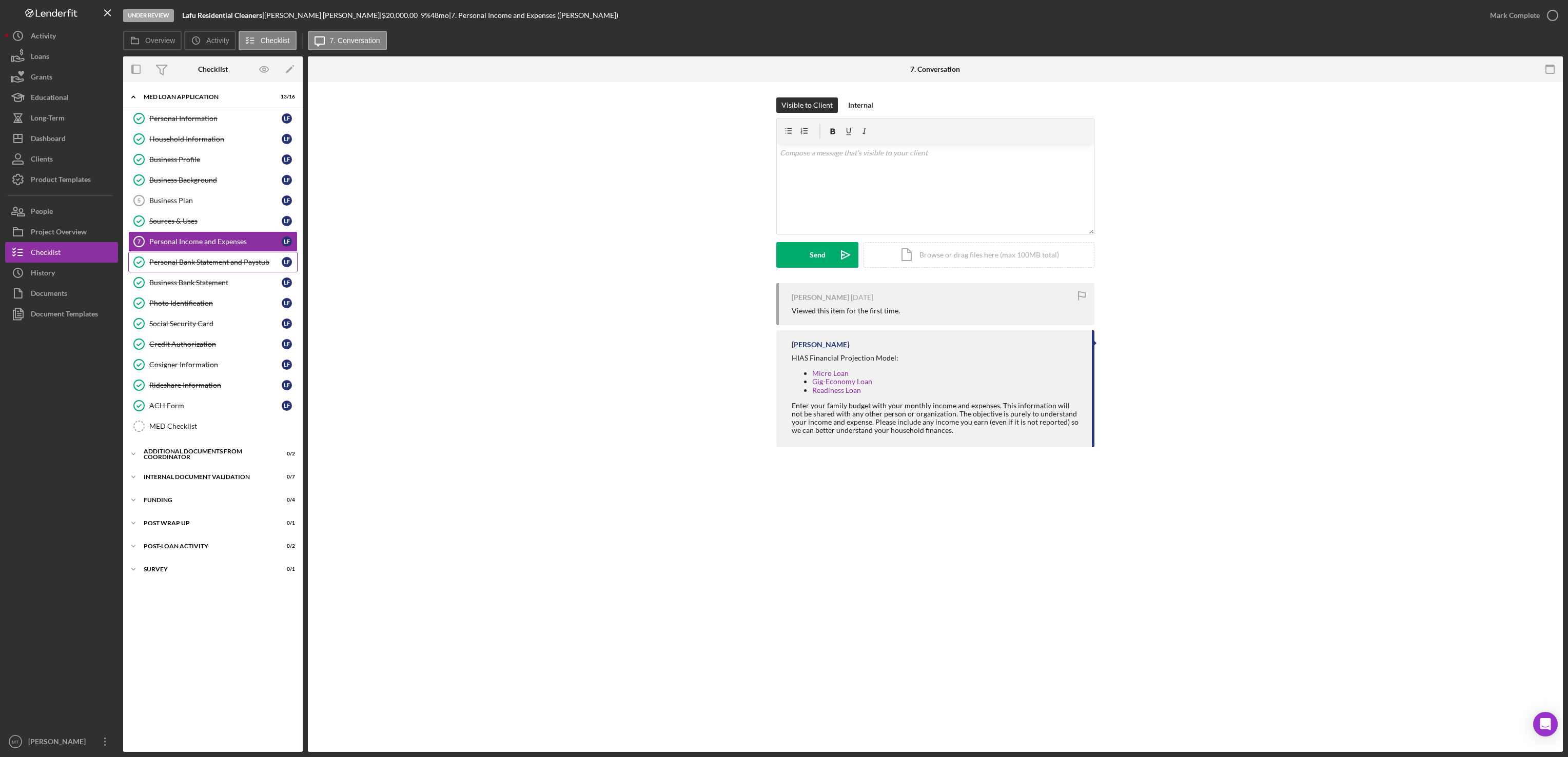
click at [208, 267] on div "Personal Bank Statement and Paystub" at bounding box center [215, 262] width 133 height 8
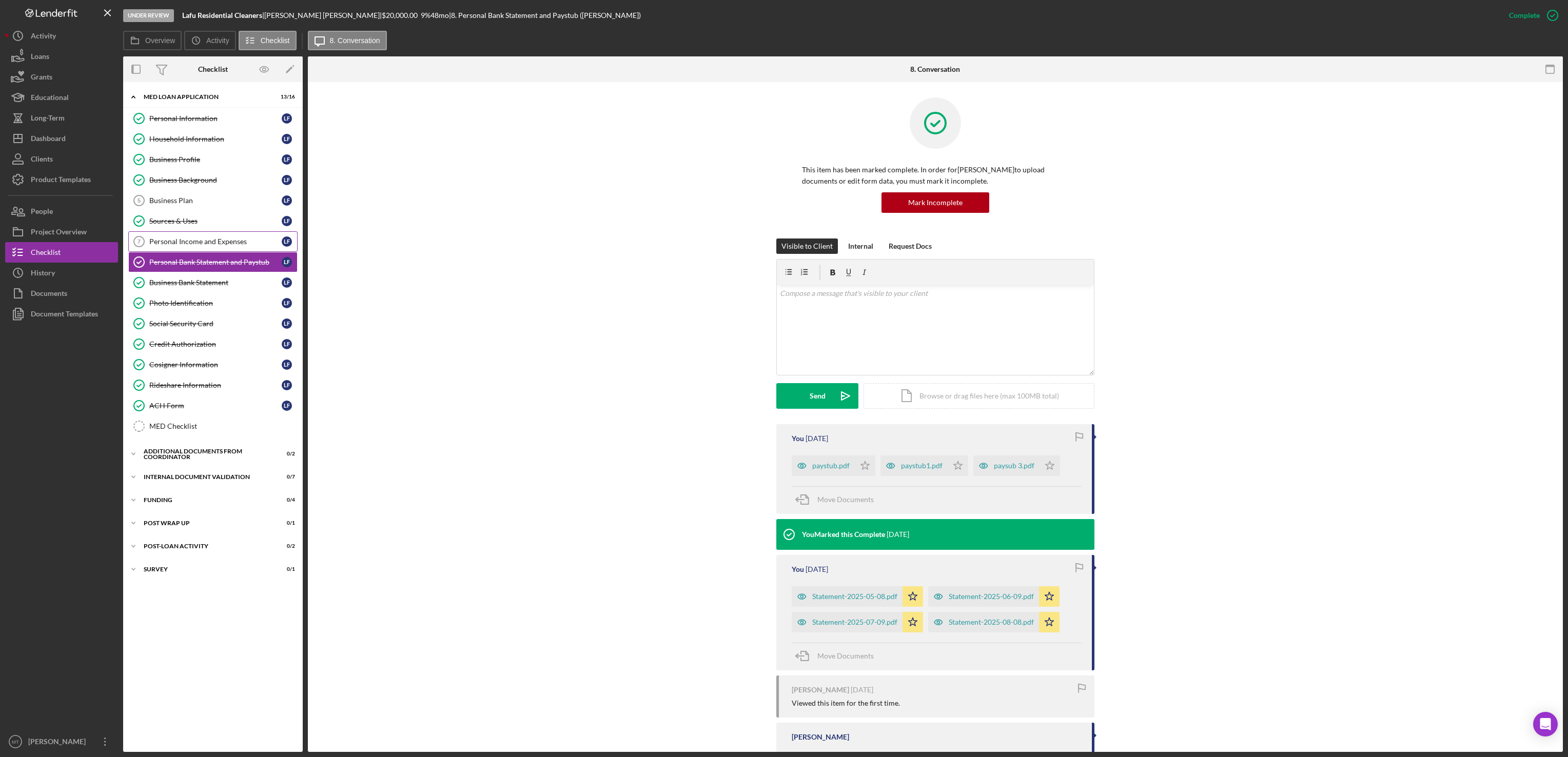
click at [228, 246] on div "Personal Income and Expenses" at bounding box center [215, 241] width 133 height 8
